Goal: Task Accomplishment & Management: Complete application form

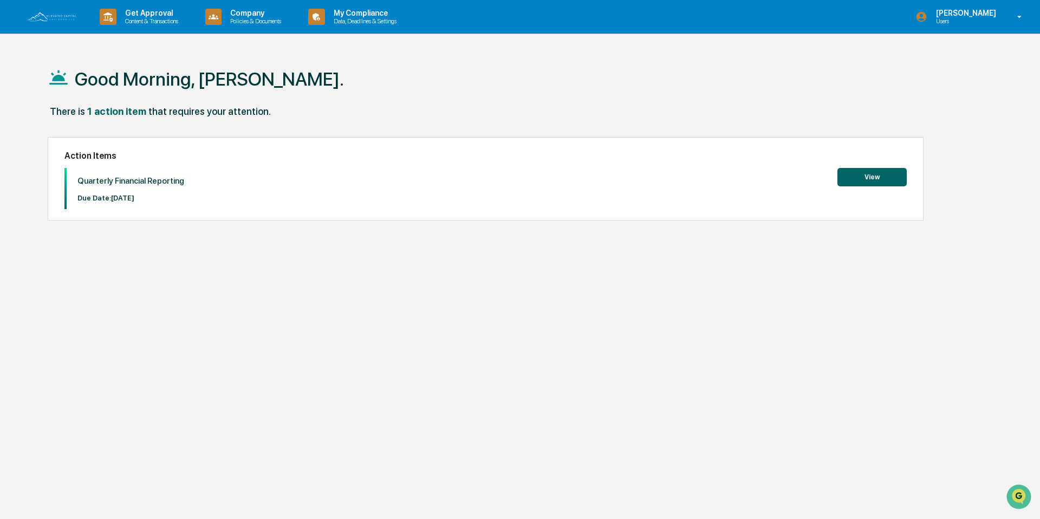
click at [862, 174] on button "View" at bounding box center [871, 177] width 69 height 18
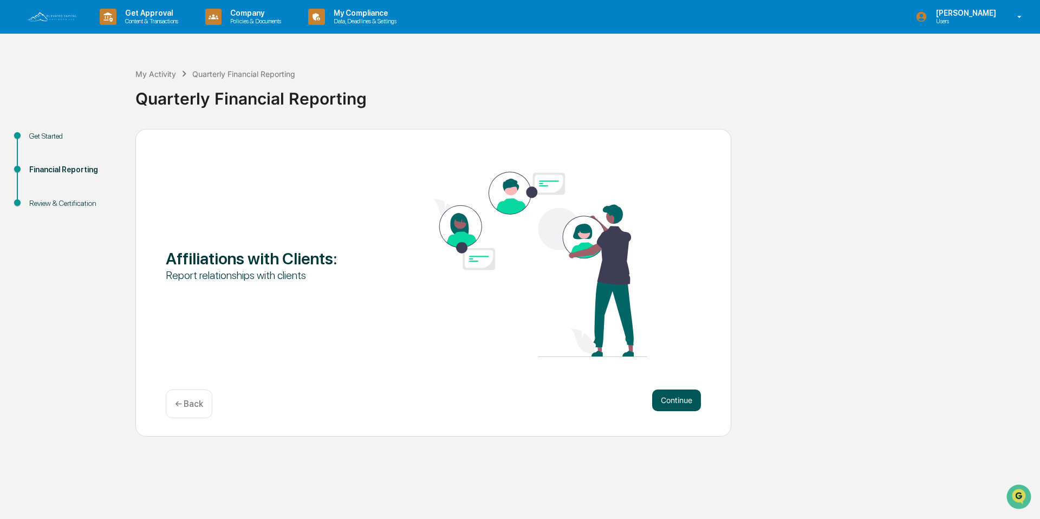
click at [690, 399] on button "Continue" at bounding box center [676, 400] width 49 height 22
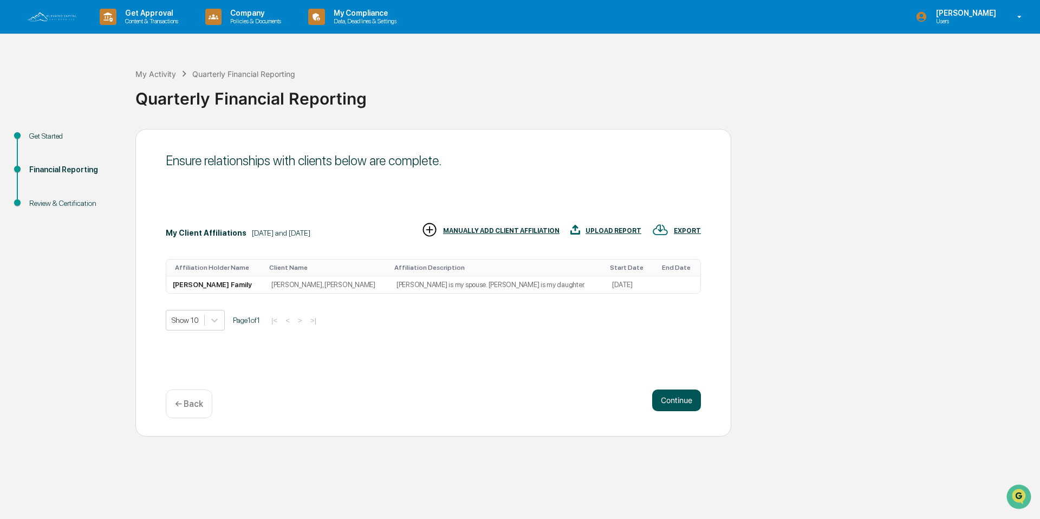
click at [689, 400] on button "Continue" at bounding box center [676, 400] width 49 height 22
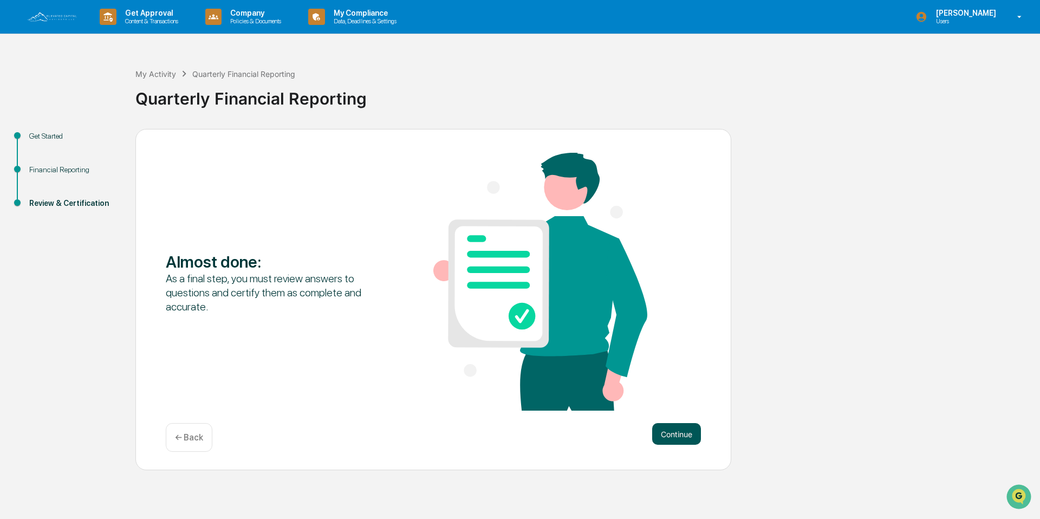
click at [691, 426] on button "Continue" at bounding box center [676, 434] width 49 height 22
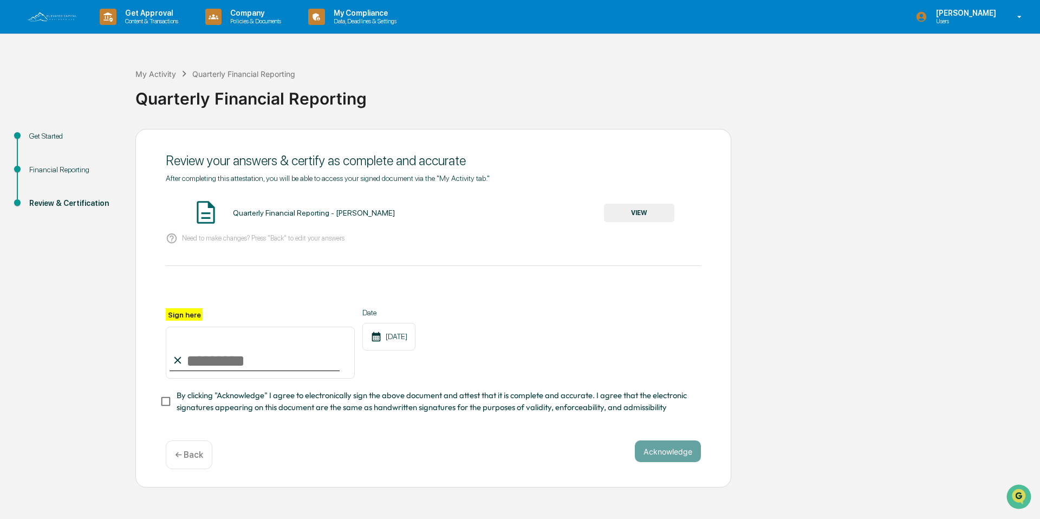
click at [293, 360] on input "Sign here" at bounding box center [260, 353] width 189 height 52
type input "**********"
click at [498, 340] on div "**********" at bounding box center [433, 343] width 535 height 70
click at [676, 457] on button "Acknowledge" at bounding box center [668, 451] width 66 height 22
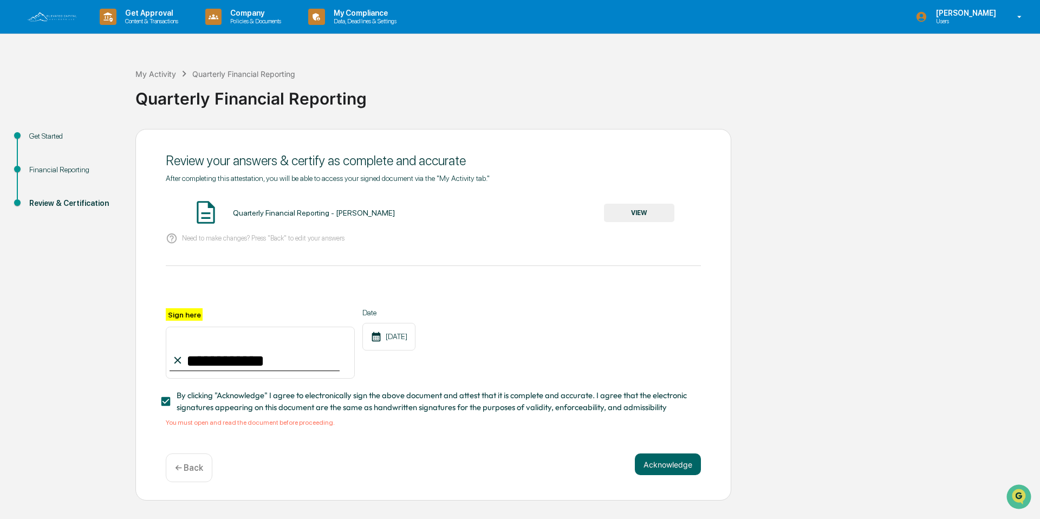
click at [648, 217] on button "VIEW" at bounding box center [639, 213] width 70 height 18
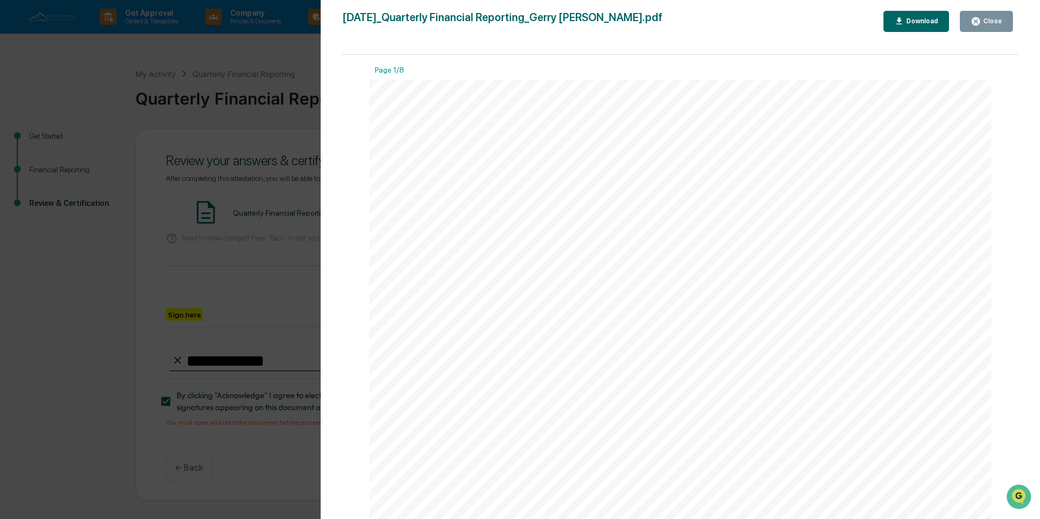
click at [975, 27] on button "Close" at bounding box center [986, 21] width 53 height 21
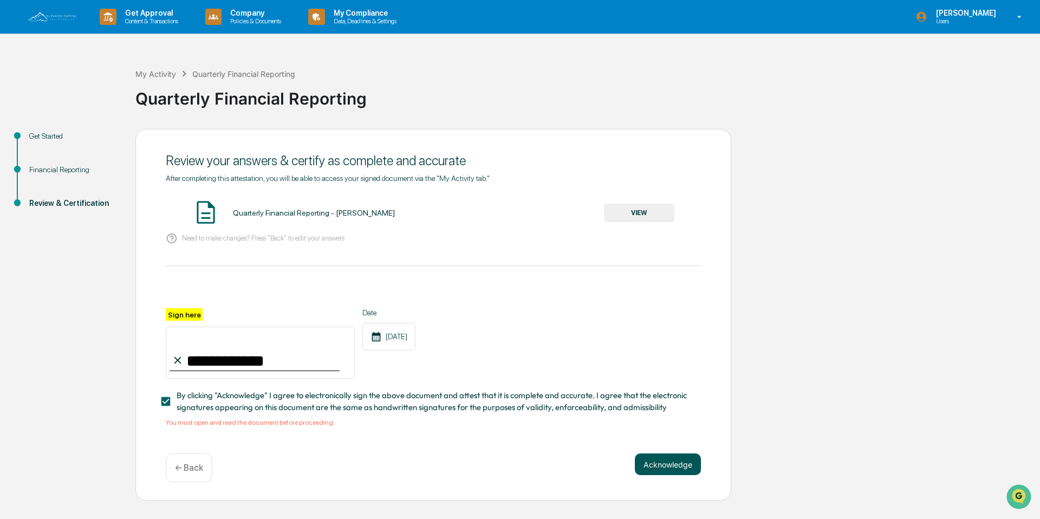
click at [675, 465] on button "Acknowledge" at bounding box center [668, 464] width 66 height 22
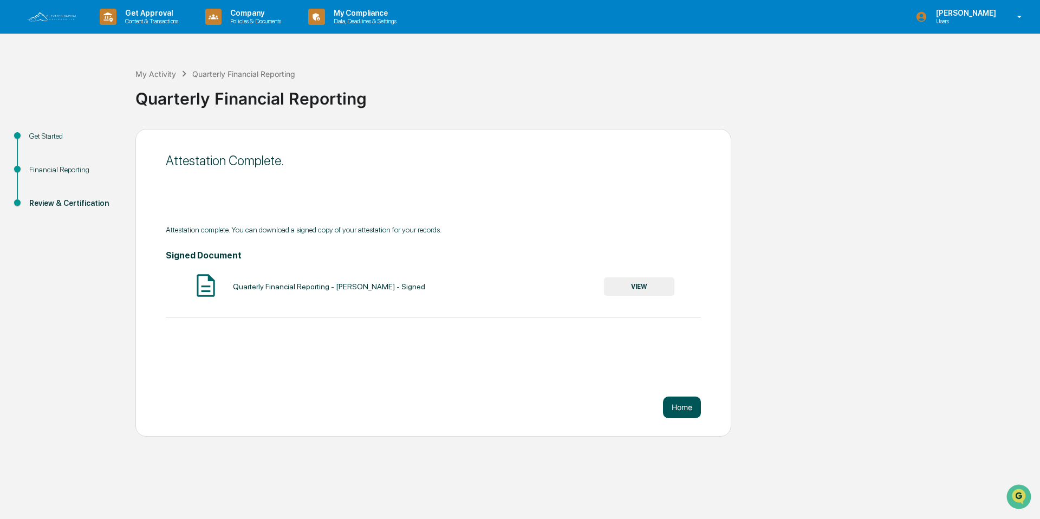
click at [687, 408] on button "Home" at bounding box center [682, 407] width 38 height 22
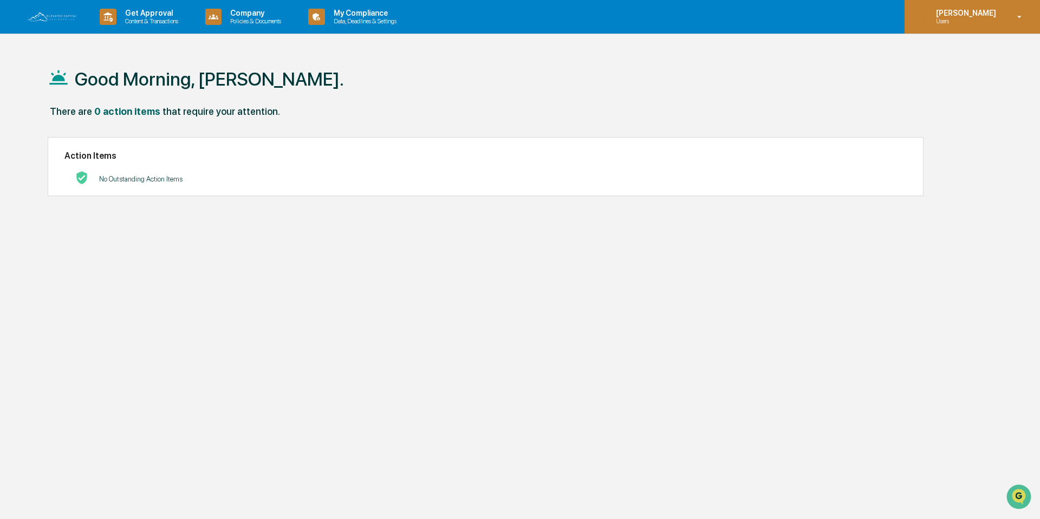
click at [996, 18] on p "Users" at bounding box center [964, 21] width 74 height 8
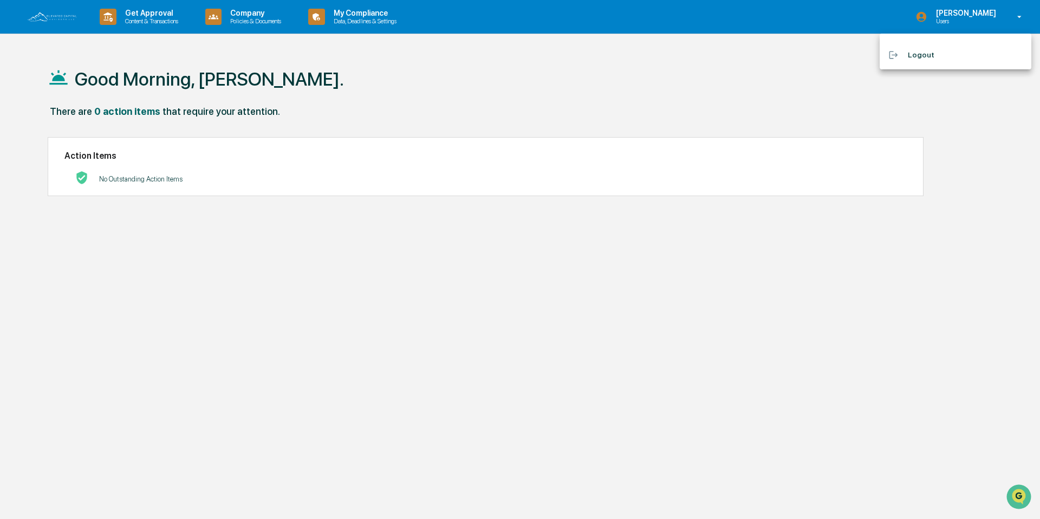
click at [954, 51] on li "Logout" at bounding box center [956, 55] width 152 height 20
